Goal: Information Seeking & Learning: Compare options

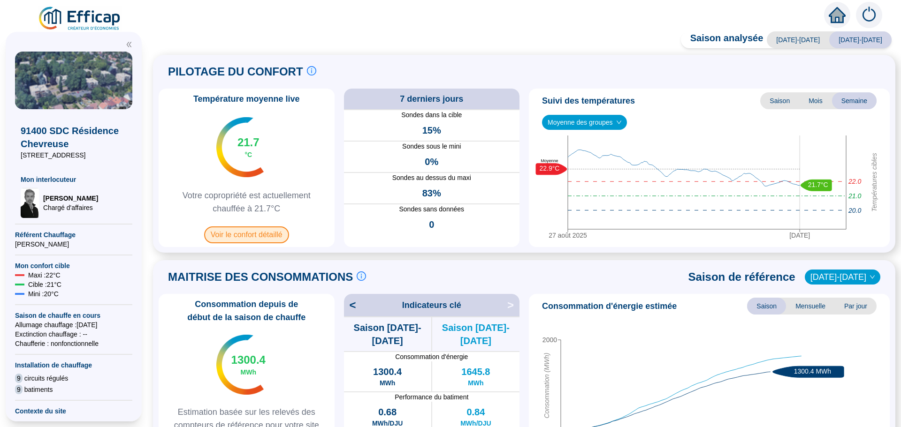
click at [240, 230] on span "Voir le confort détaillé" at bounding box center [246, 235] width 85 height 17
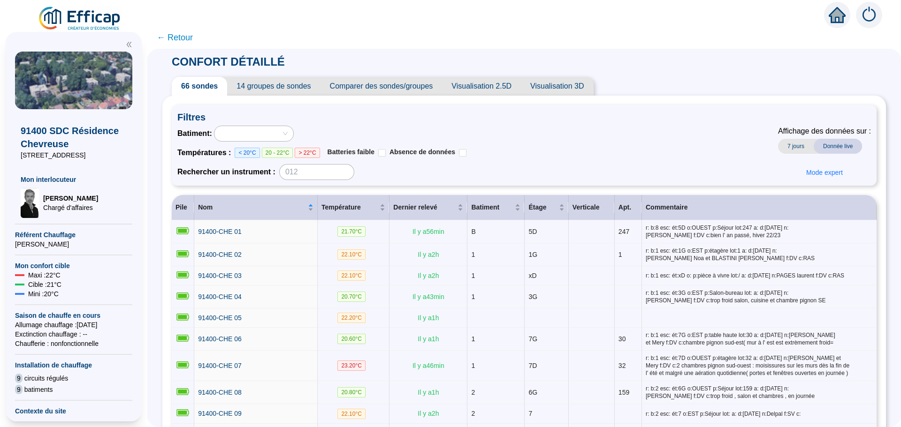
click at [390, 88] on span "Comparer des sondes/groupes" at bounding box center [381, 86] width 122 height 19
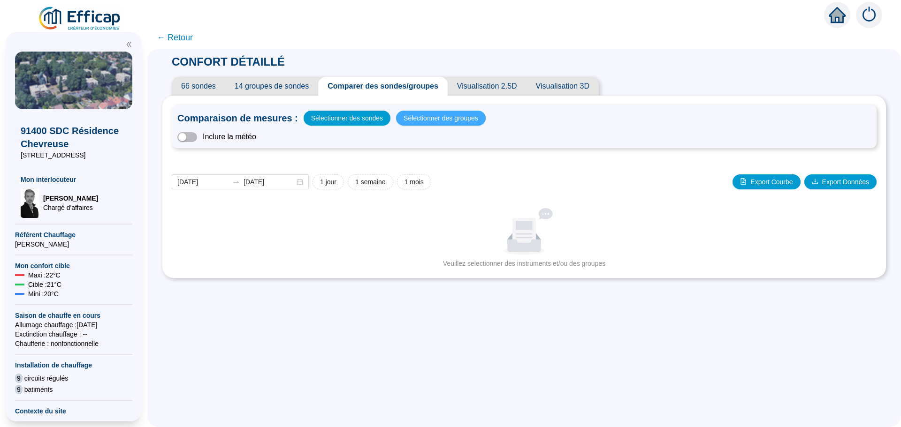
click at [421, 118] on span "Sélectionner des groupes" at bounding box center [441, 118] width 75 height 13
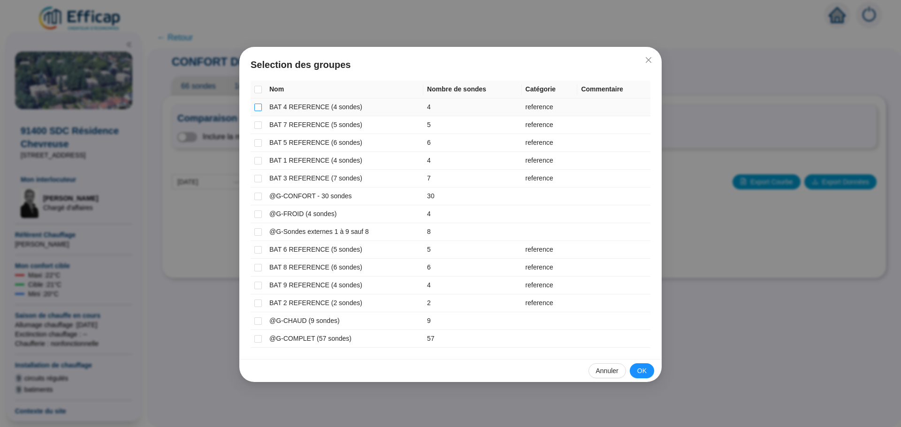
click at [256, 105] on input "checkbox" at bounding box center [258, 108] width 8 height 8
checkbox input "true"
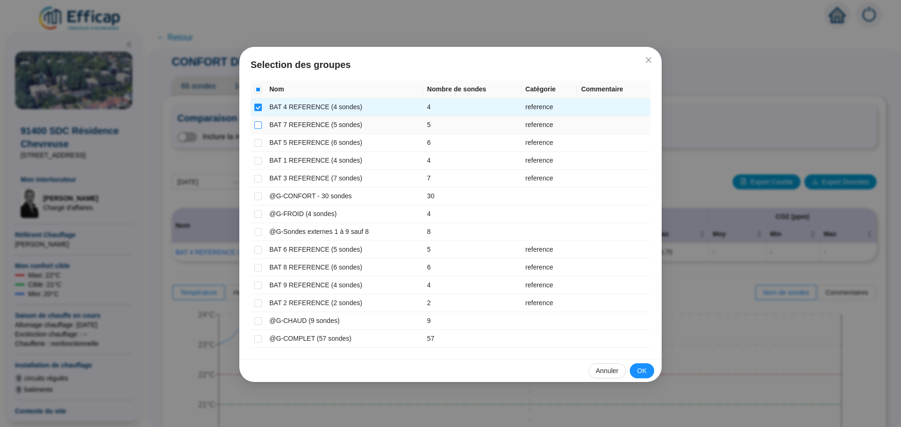
click at [255, 125] on input "checkbox" at bounding box center [258, 126] width 8 height 8
checkbox input "true"
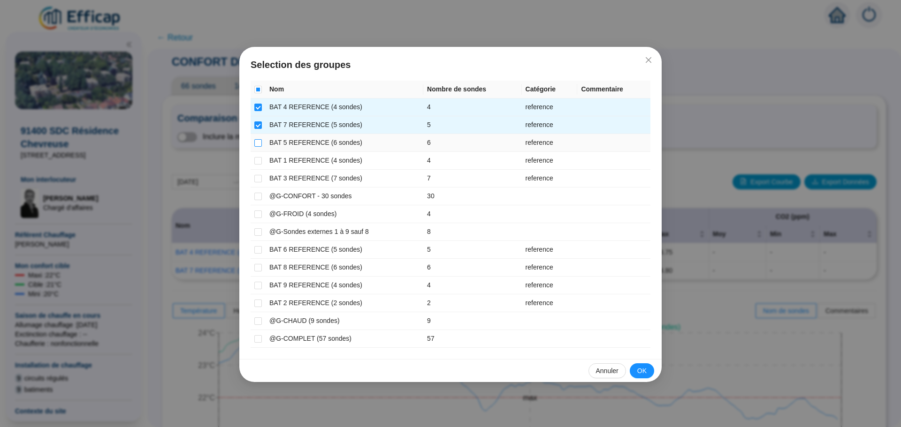
click at [258, 145] on input "checkbox" at bounding box center [258, 143] width 8 height 8
checkbox input "true"
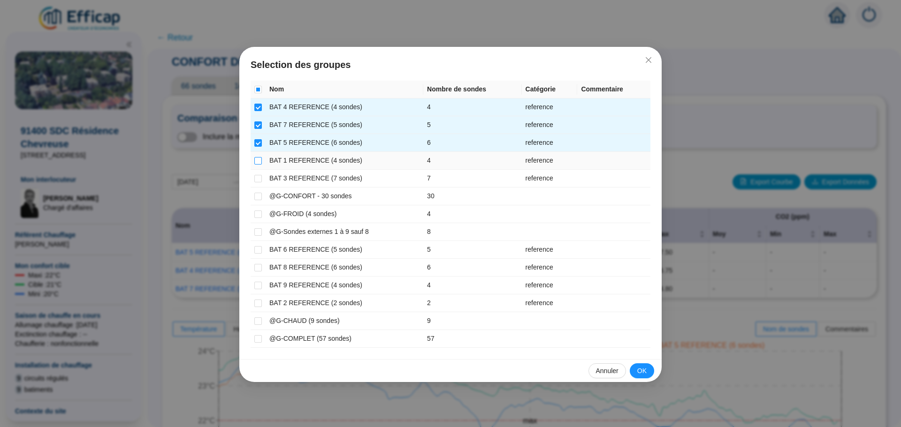
click at [259, 165] on label at bounding box center [258, 161] width 8 height 10
click at [259, 165] on input "checkbox" at bounding box center [258, 161] width 8 height 8
checkbox input "true"
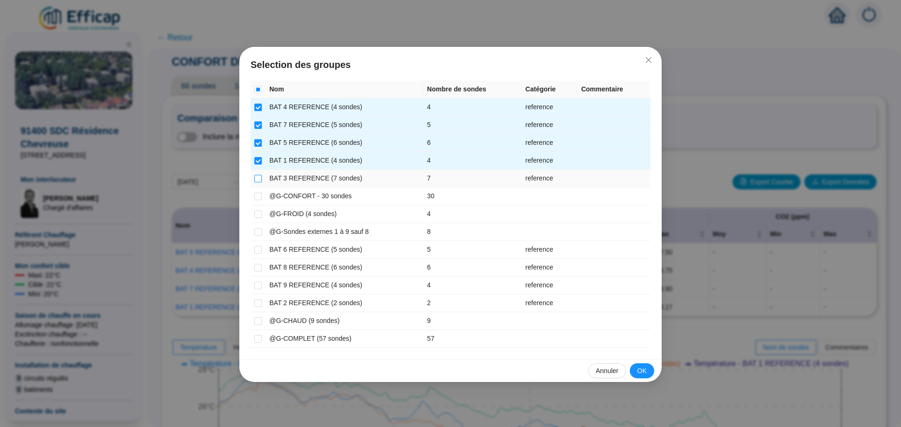
click at [257, 183] on label at bounding box center [258, 179] width 8 height 10
click at [257, 183] on input "checkbox" at bounding box center [258, 179] width 8 height 8
checkbox input "true"
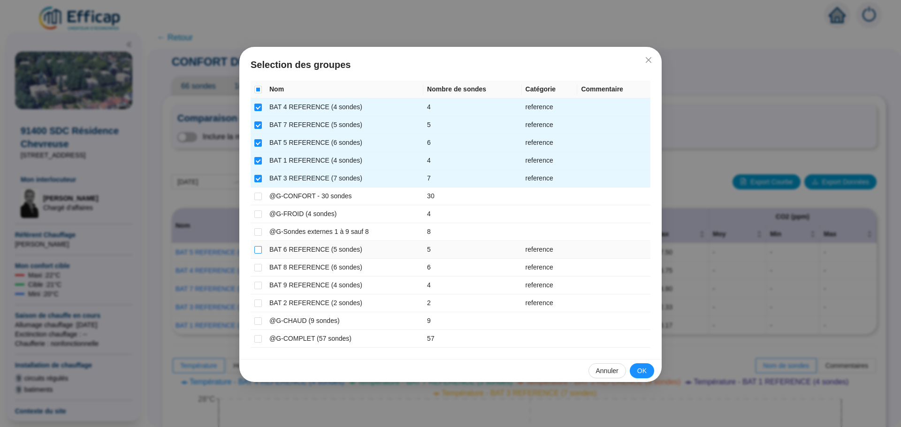
click at [259, 251] on input "checkbox" at bounding box center [258, 250] width 8 height 8
checkbox input "true"
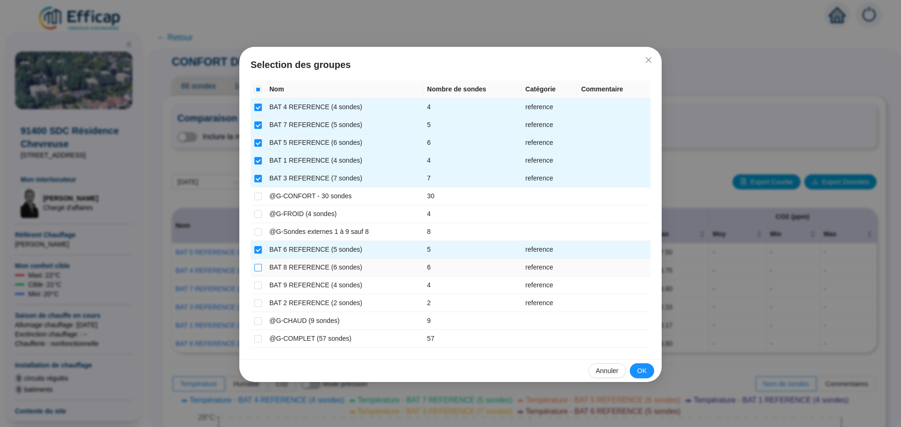
click at [258, 264] on input "checkbox" at bounding box center [258, 268] width 8 height 8
checkbox input "true"
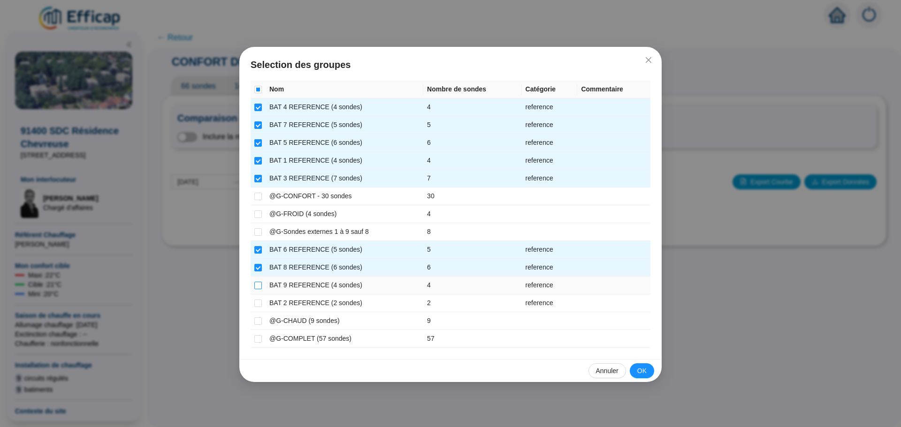
click at [257, 281] on label at bounding box center [258, 286] width 8 height 10
click at [257, 282] on input "checkbox" at bounding box center [258, 286] width 8 height 8
checkbox input "true"
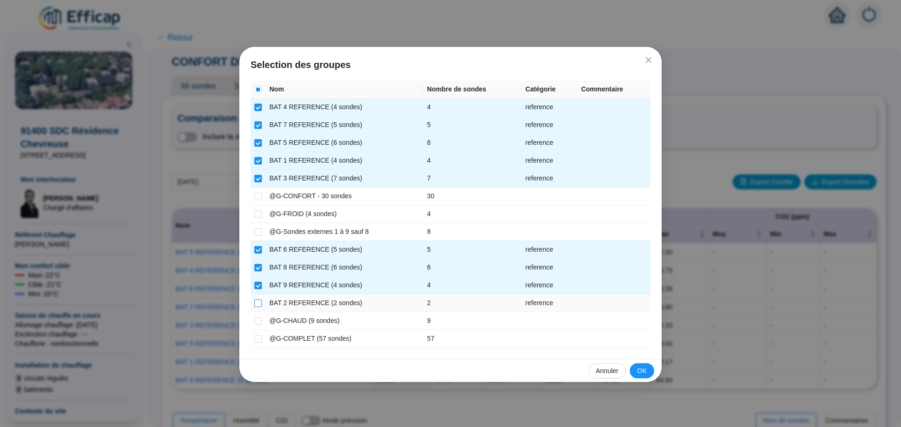
click at [258, 302] on input "checkbox" at bounding box center [258, 304] width 8 height 8
checkbox input "true"
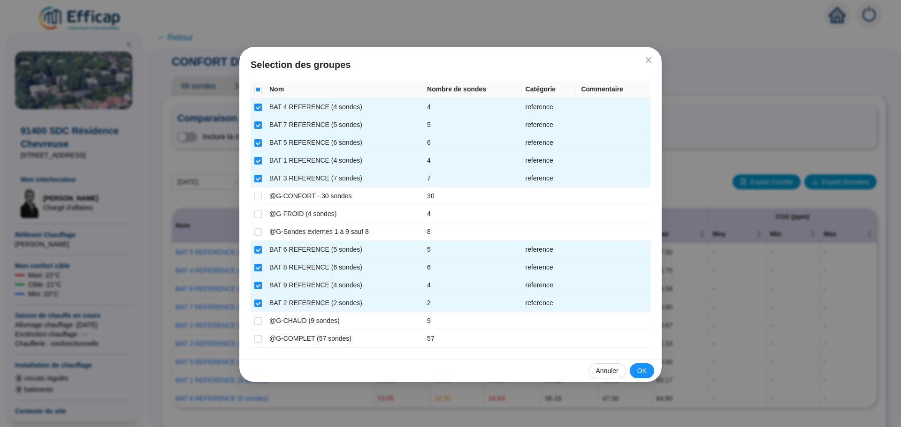
click at [642, 368] on span "OK" at bounding box center [641, 371] width 9 height 10
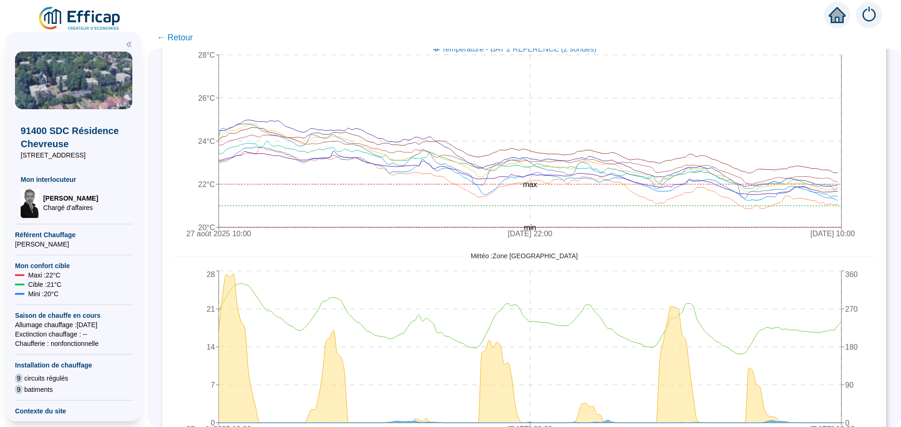
scroll to position [427, 0]
